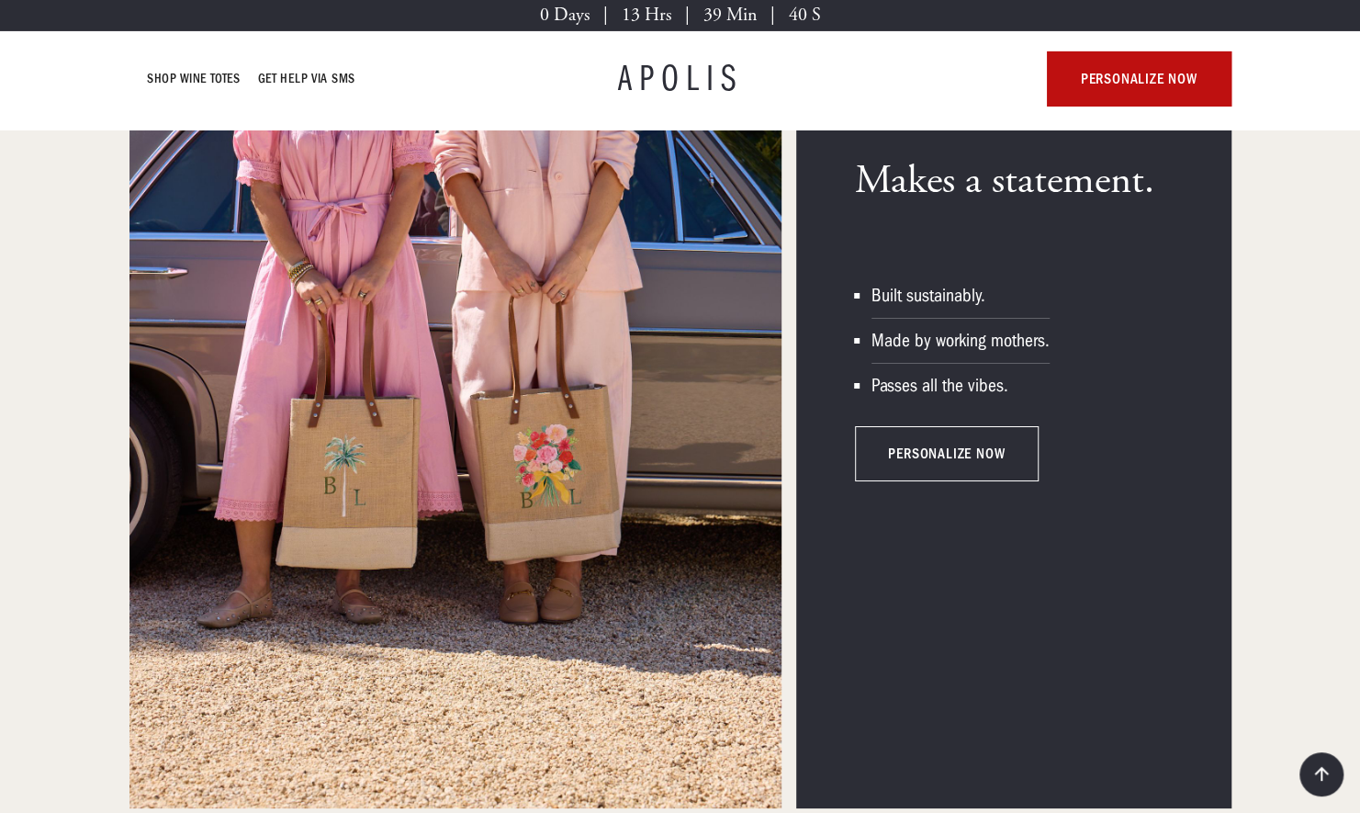
scroll to position [3715, 0]
click at [954, 466] on link "personalize now" at bounding box center [947, 452] width 184 height 55
